Goal: Obtain resource: Download file/media

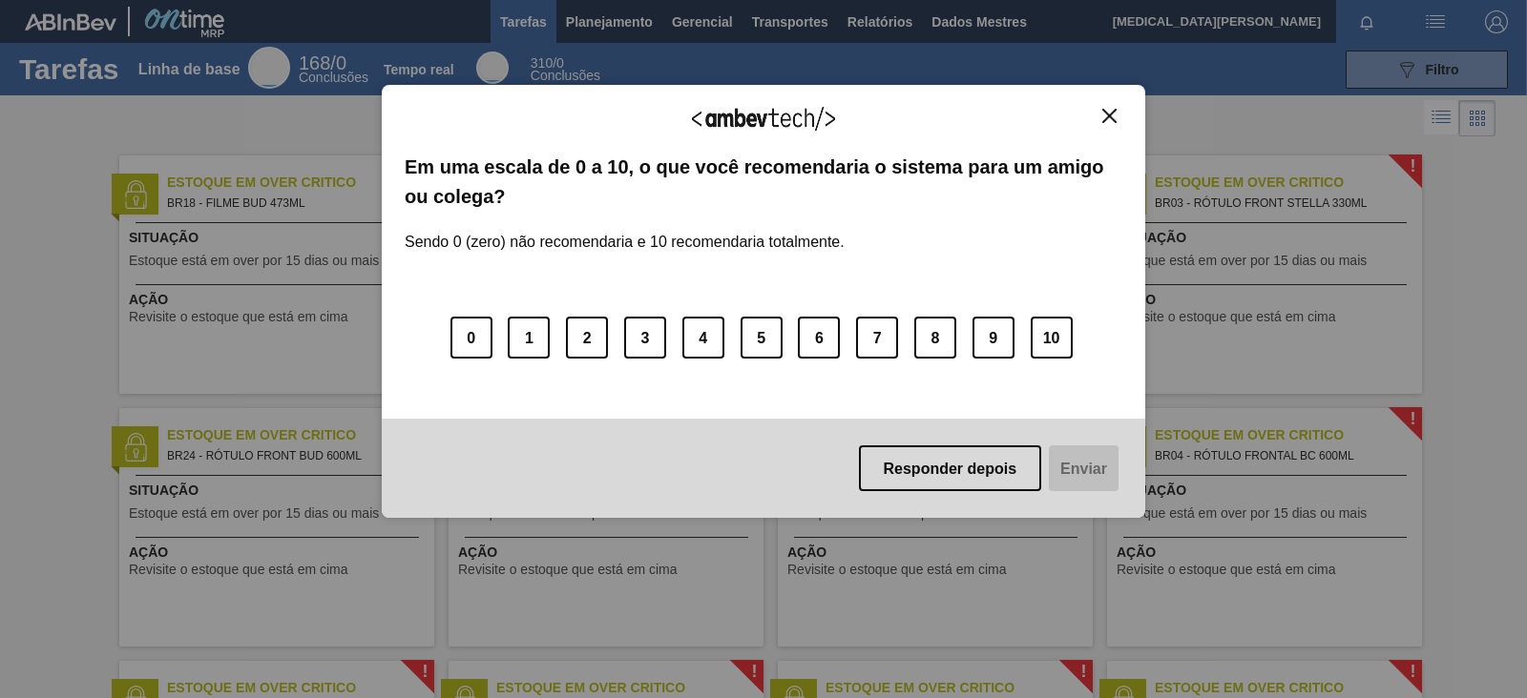
click at [1110, 113] on img "Fechar" at bounding box center [1109, 116] width 14 height 14
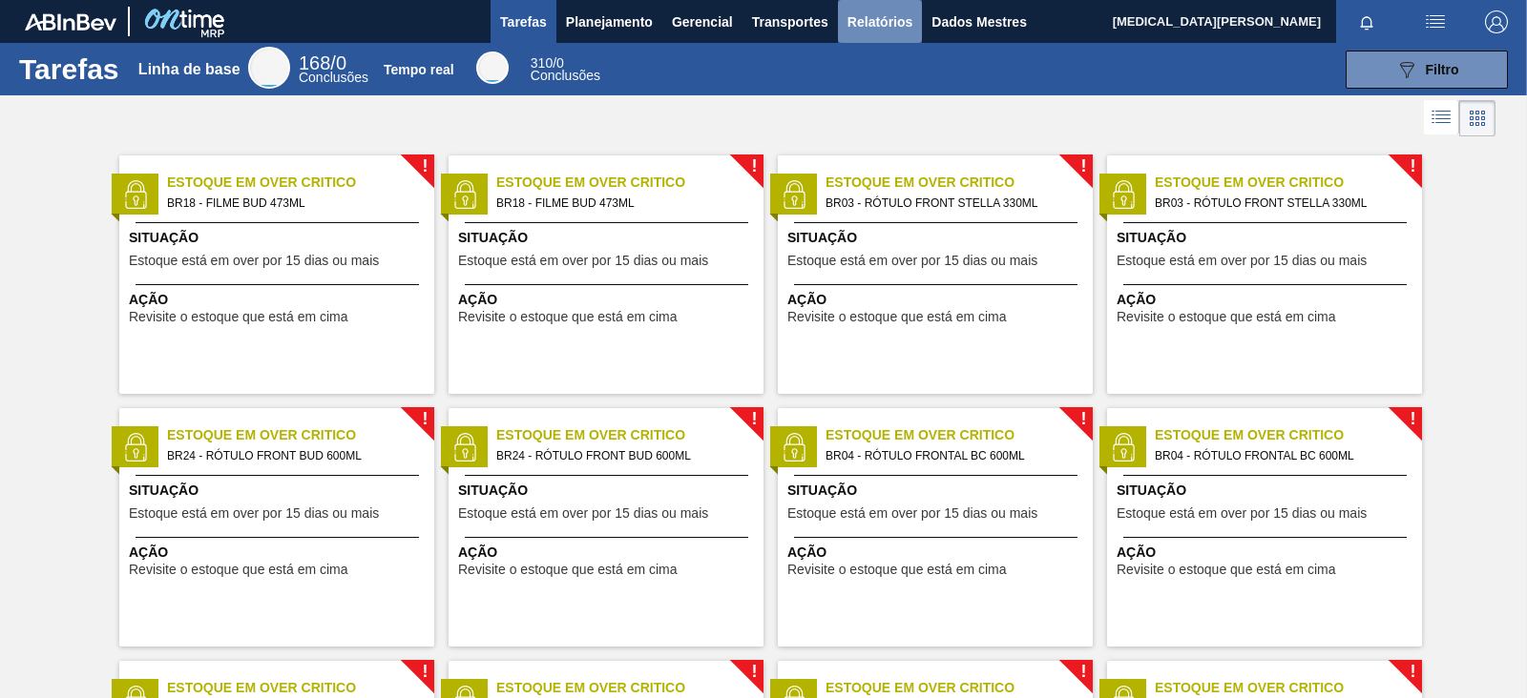
click at [876, 25] on font "Relatórios" at bounding box center [879, 21] width 65 height 15
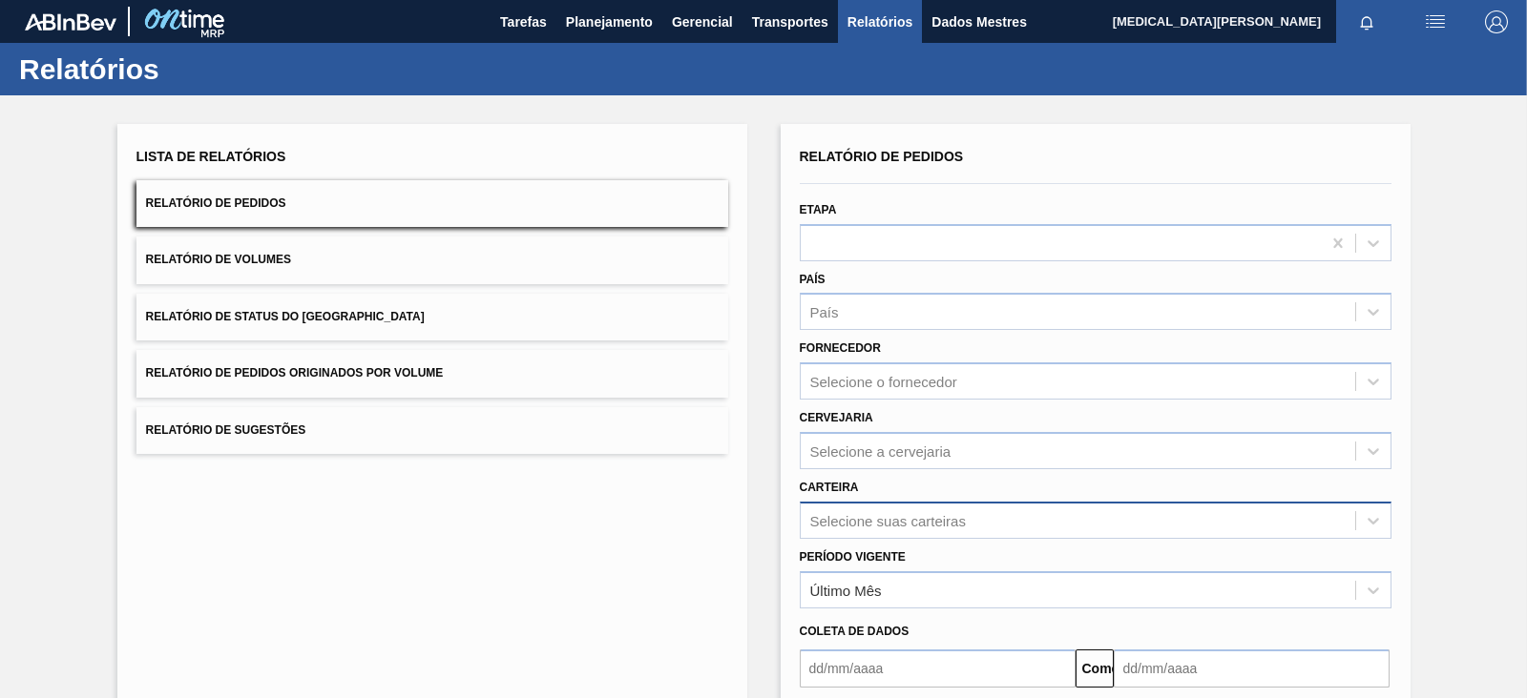
click at [921, 512] on font "Selecione suas carteiras" at bounding box center [888, 520] width 156 height 16
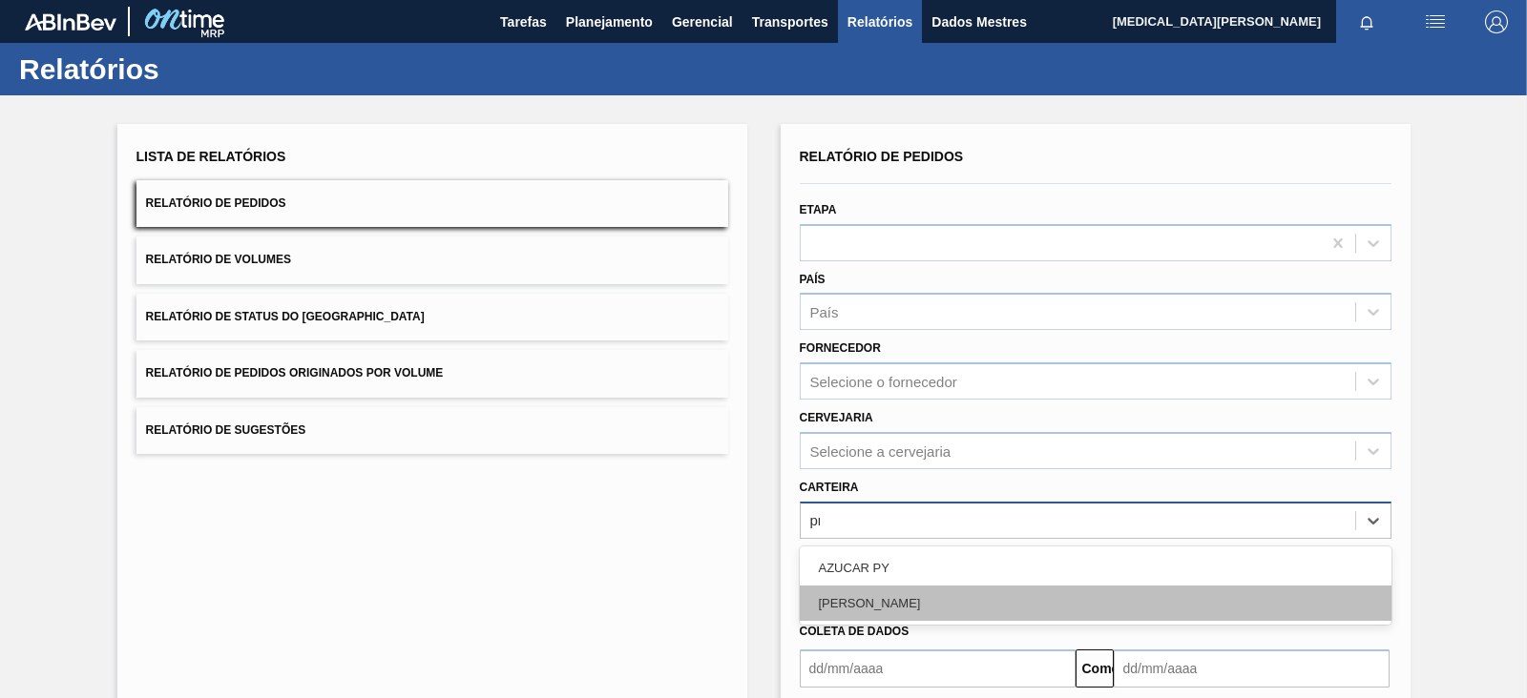
type input "pr"
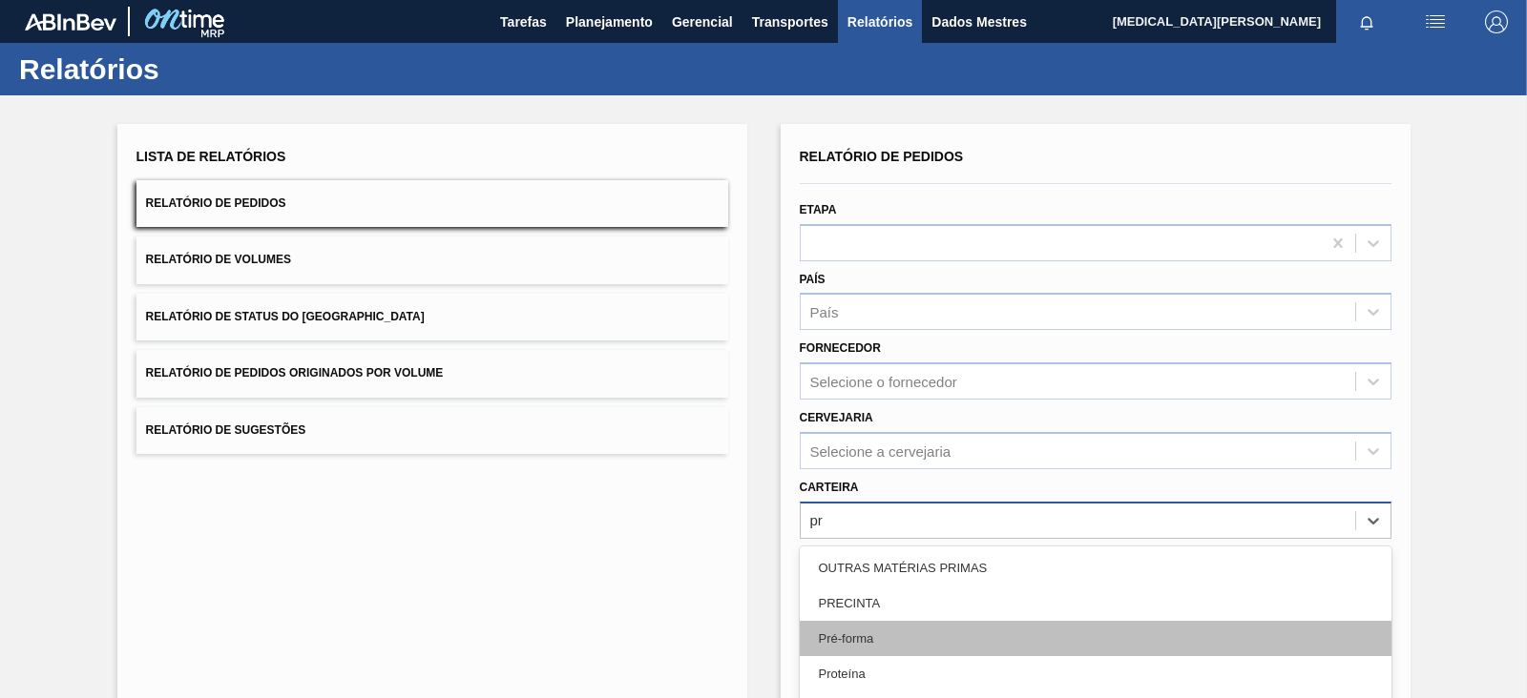
click at [880, 645] on div "Pré-forma" at bounding box center [1096, 638] width 592 height 35
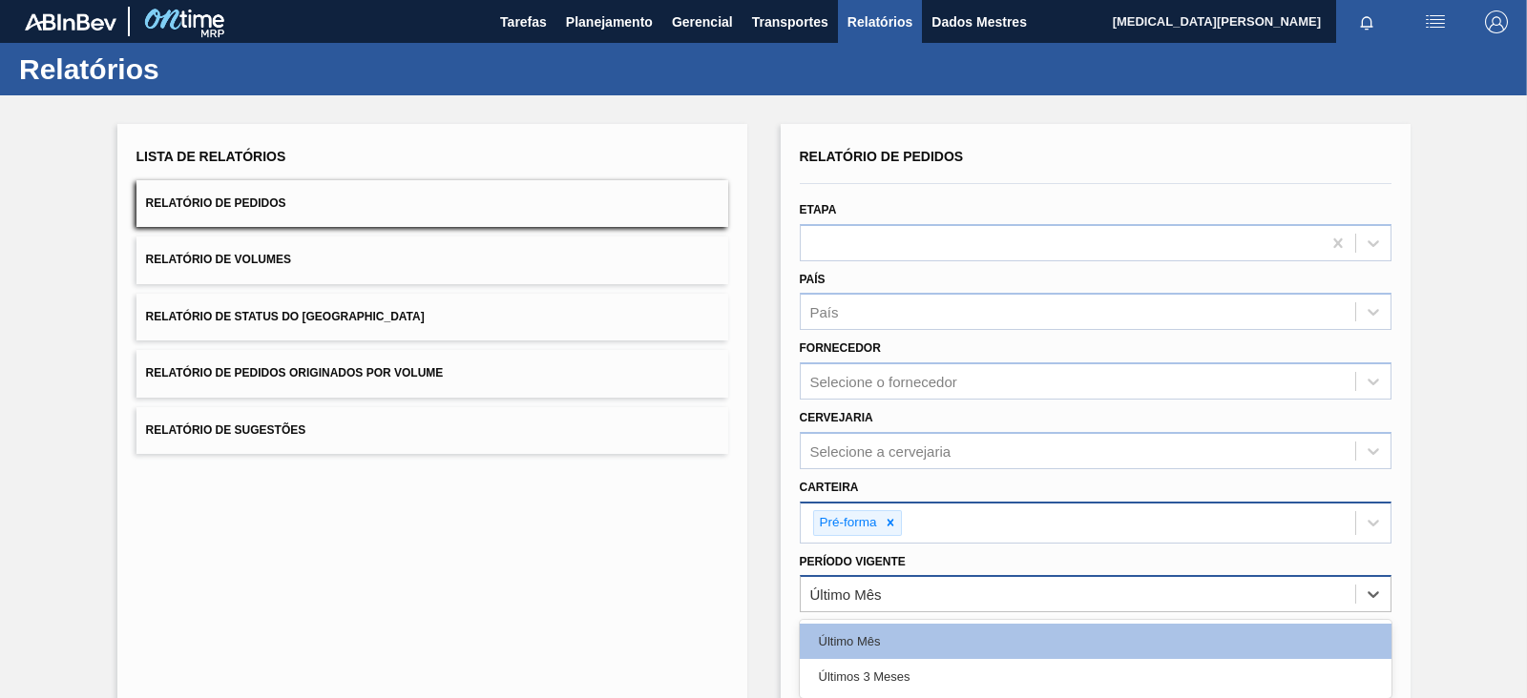
click at [872, 599] on div "Último Mês" at bounding box center [846, 595] width 72 height 16
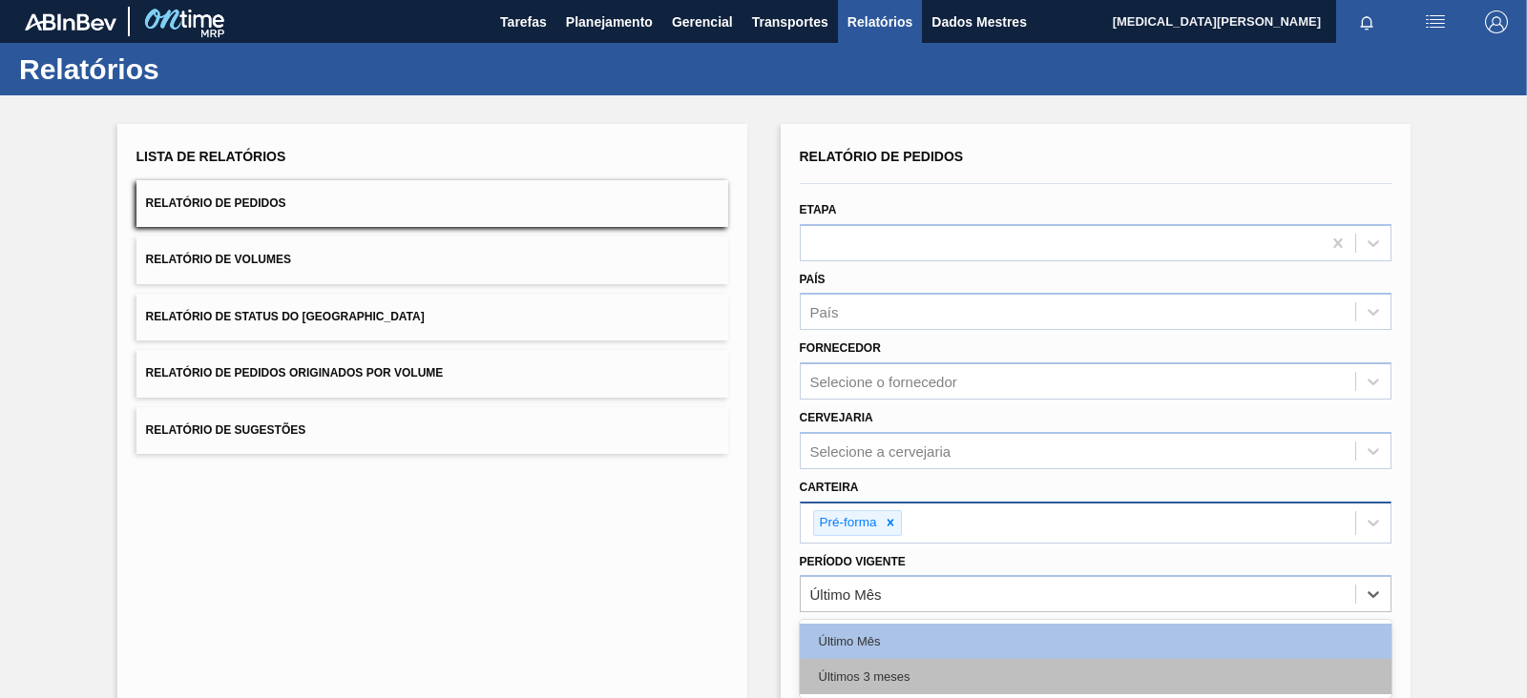
click at [886, 661] on div "Últimos 3 meses" at bounding box center [1096, 676] width 592 height 35
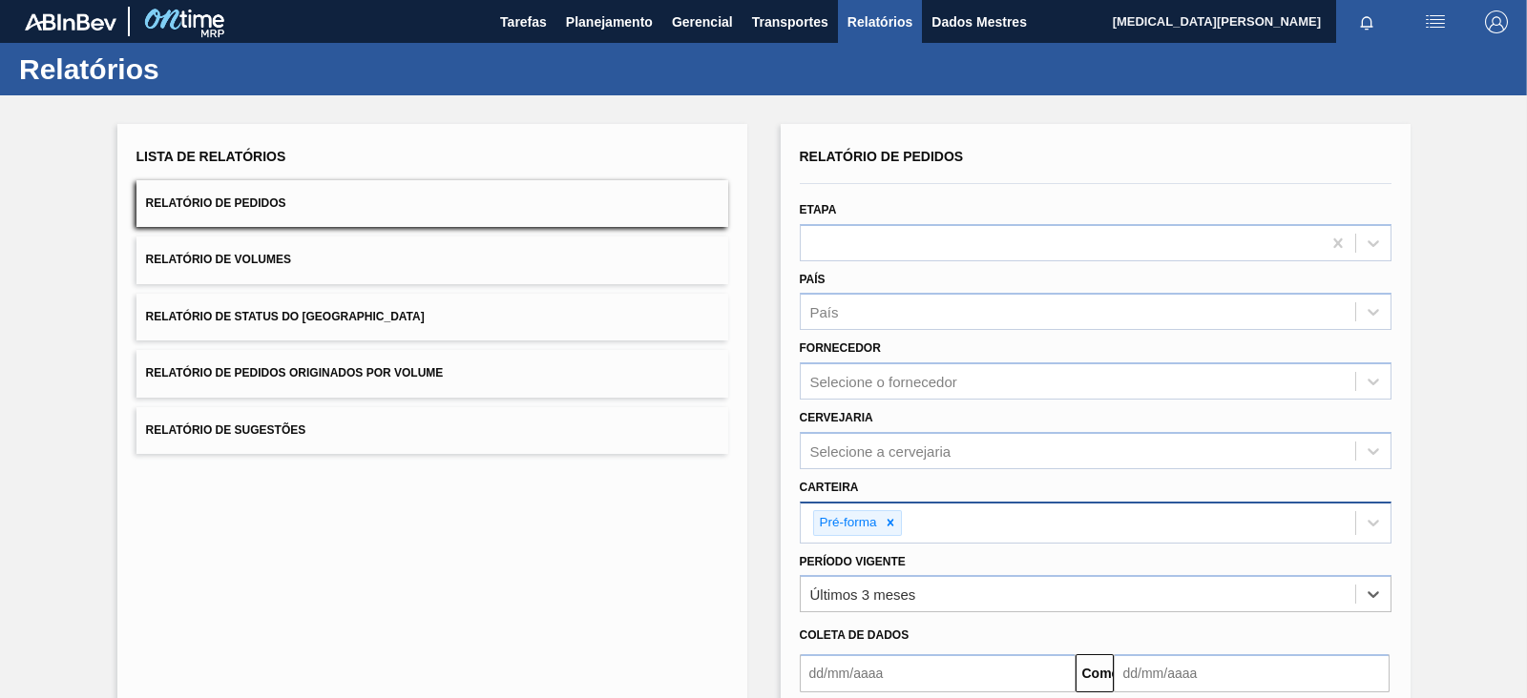
click at [887, 641] on div "Coleta de dados" at bounding box center [1095, 636] width 607 height 28
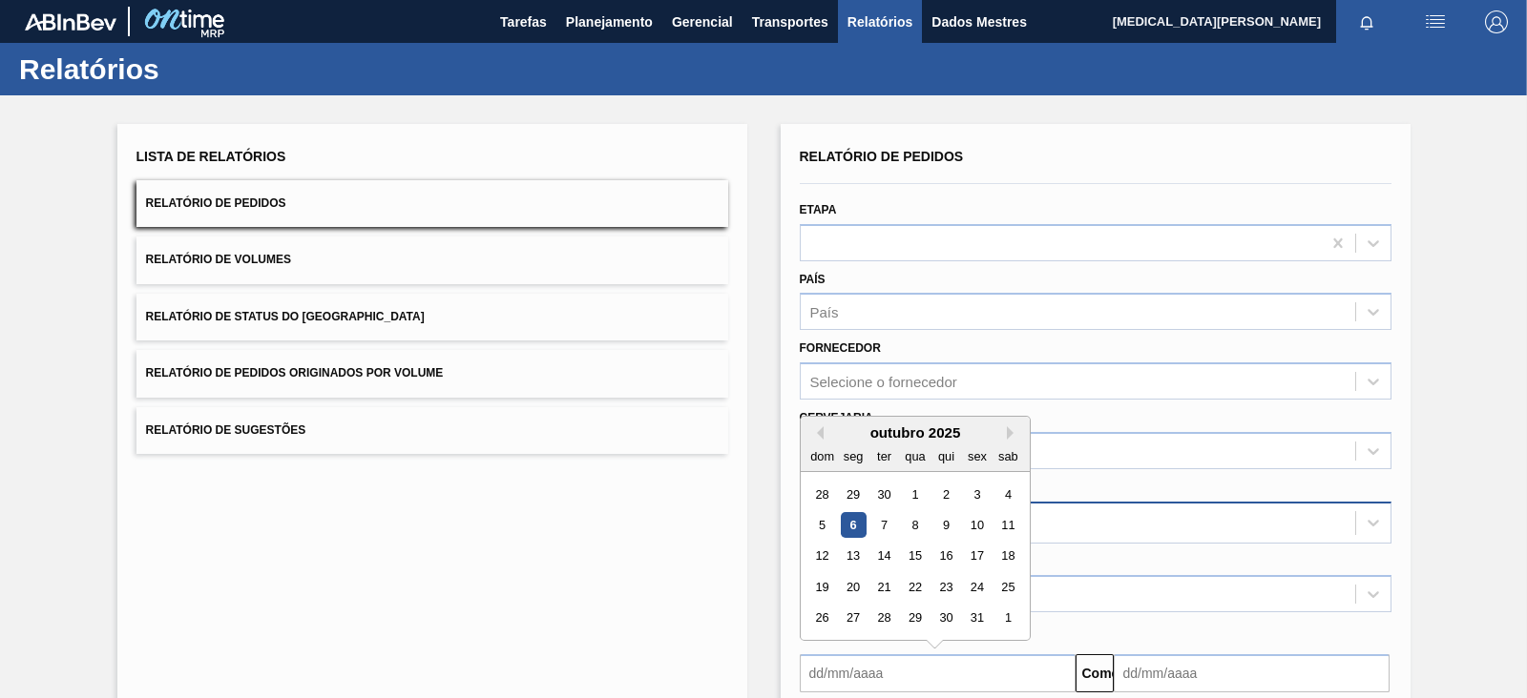
click at [892, 675] on input "text" at bounding box center [938, 674] width 276 height 38
click at [815, 432] on button "Mês anterior" at bounding box center [816, 433] width 13 height 13
click at [858, 487] on div "1" at bounding box center [853, 495] width 26 height 26
type input "[DATE]"
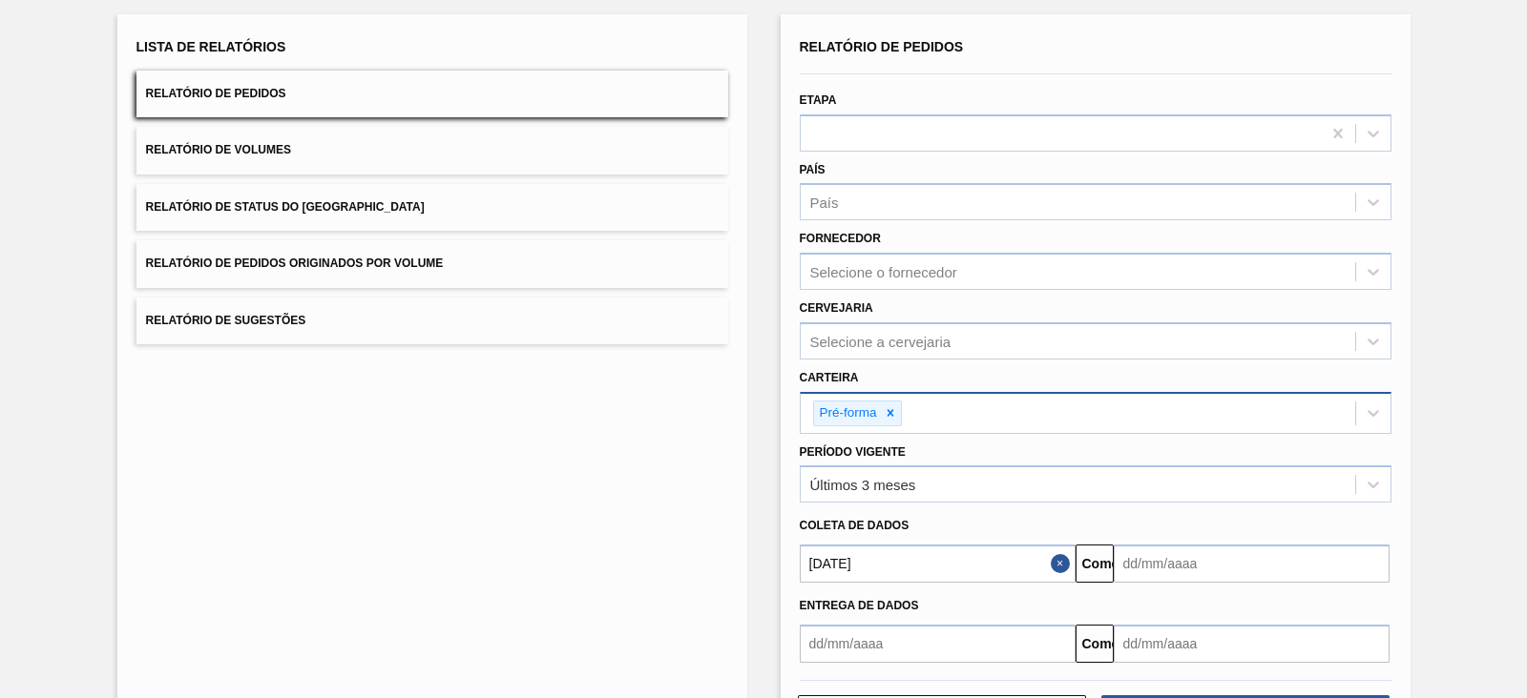
scroll to position [186, 0]
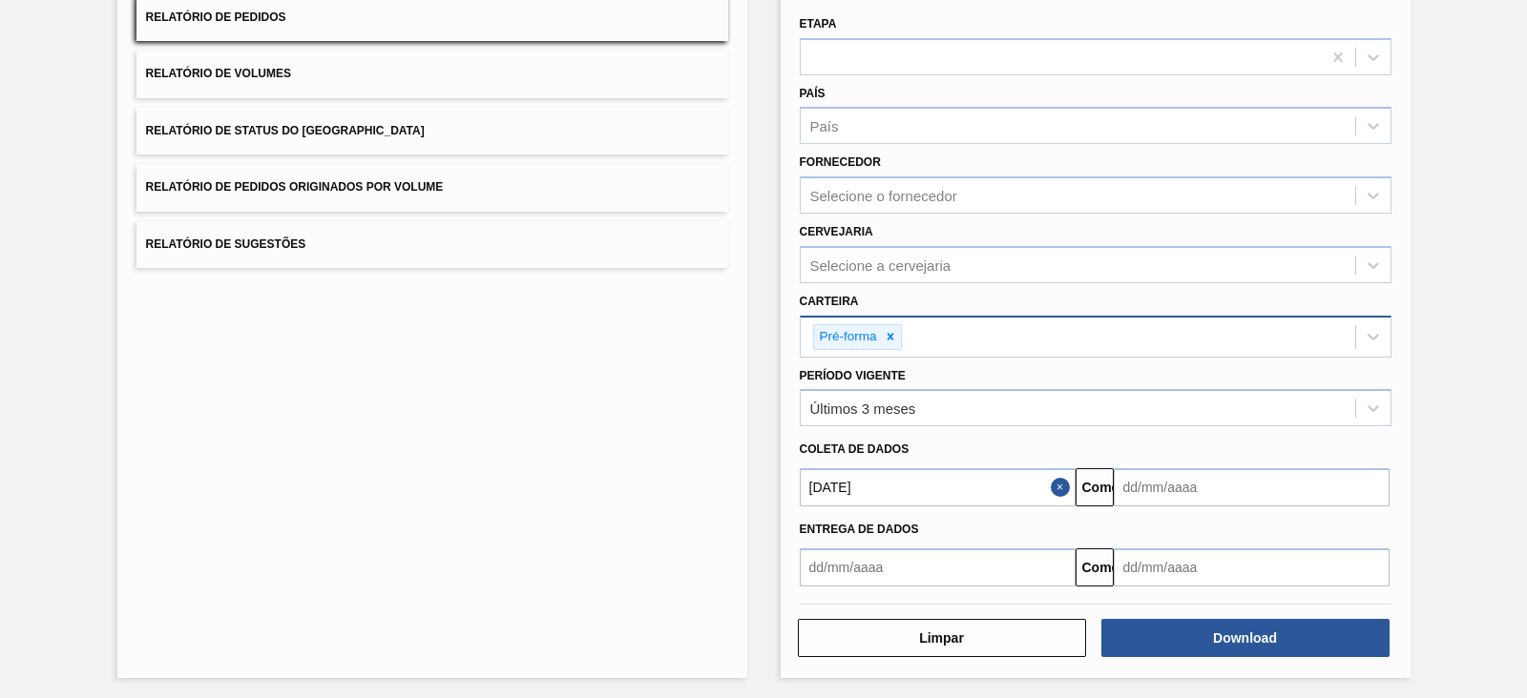
click at [1151, 480] on input "text" at bounding box center [1252, 488] width 276 height 38
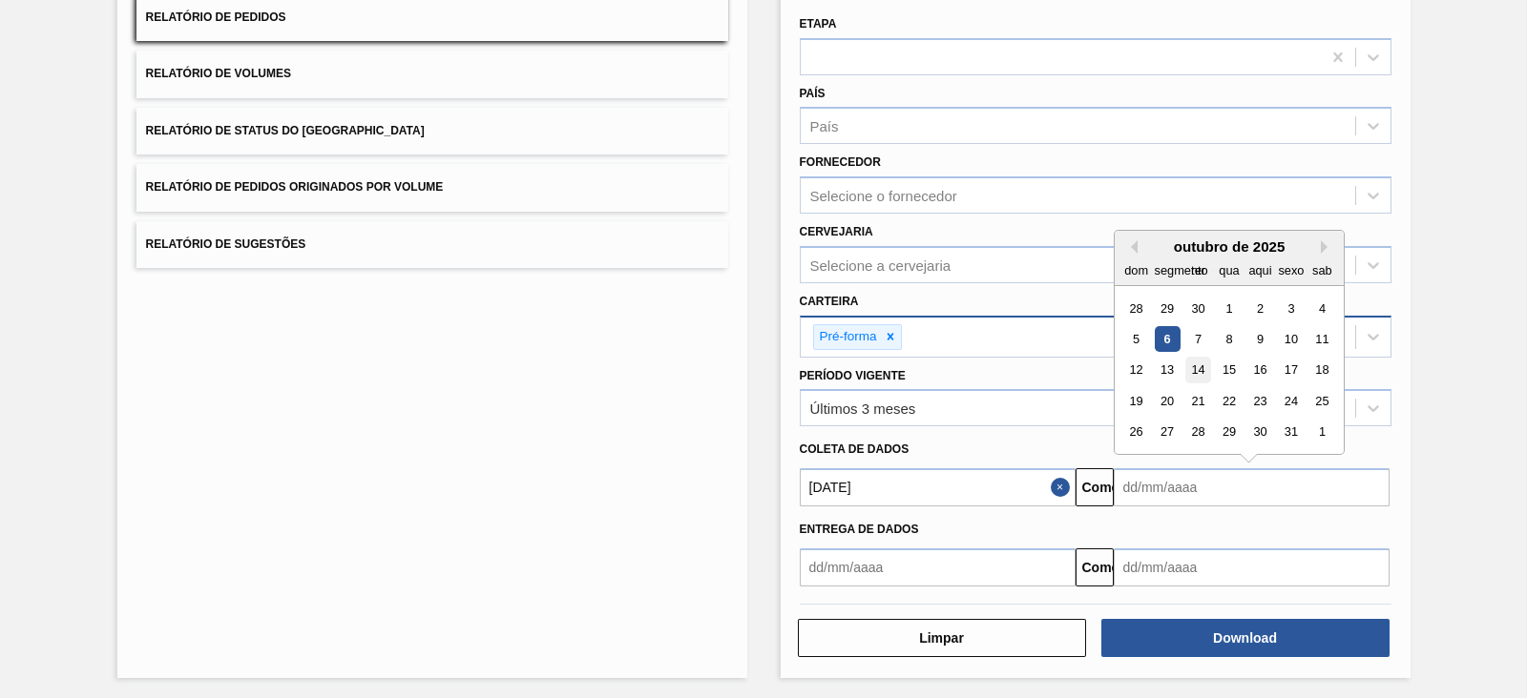
click at [1194, 370] on font "14" at bounding box center [1197, 371] width 13 height 14
type input "[DATE]"
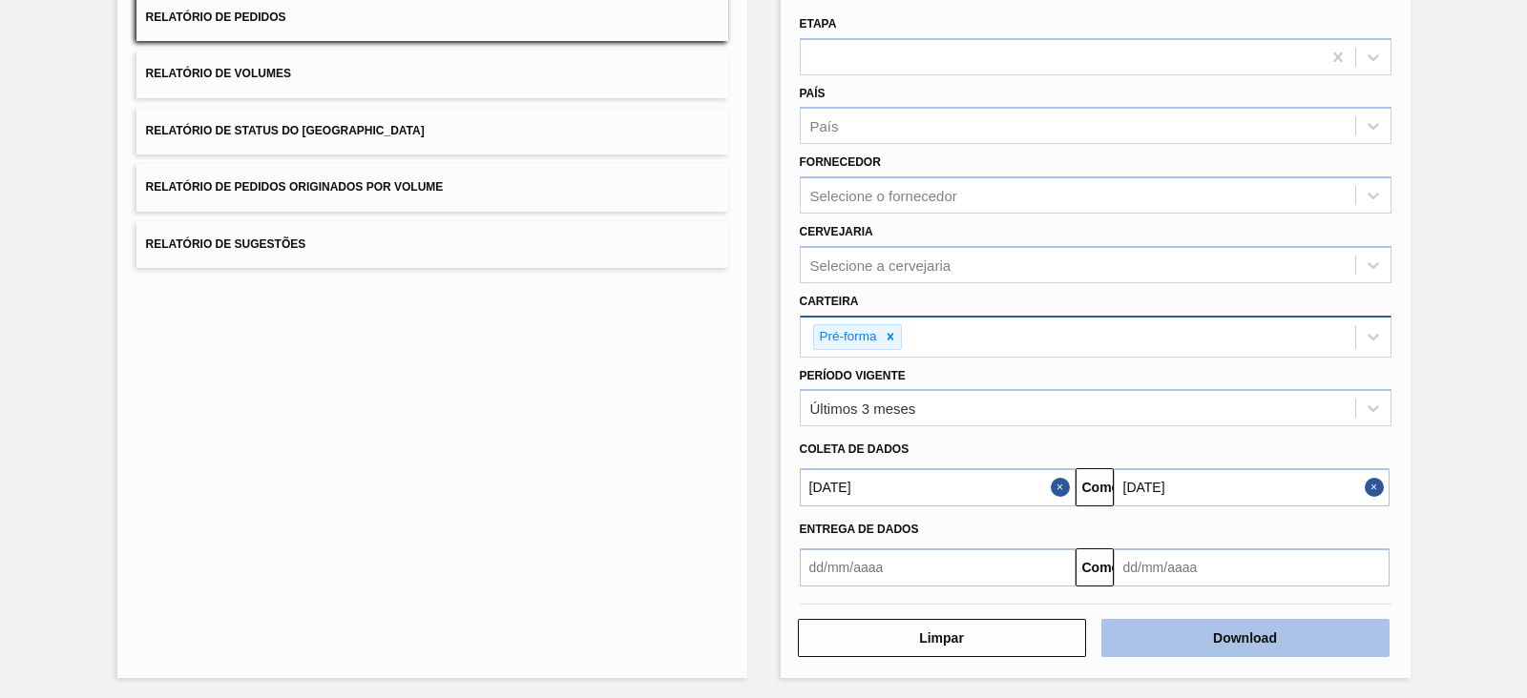
click at [1229, 642] on button "Download" at bounding box center [1245, 638] width 288 height 38
